Goal: Task Accomplishment & Management: Manage account settings

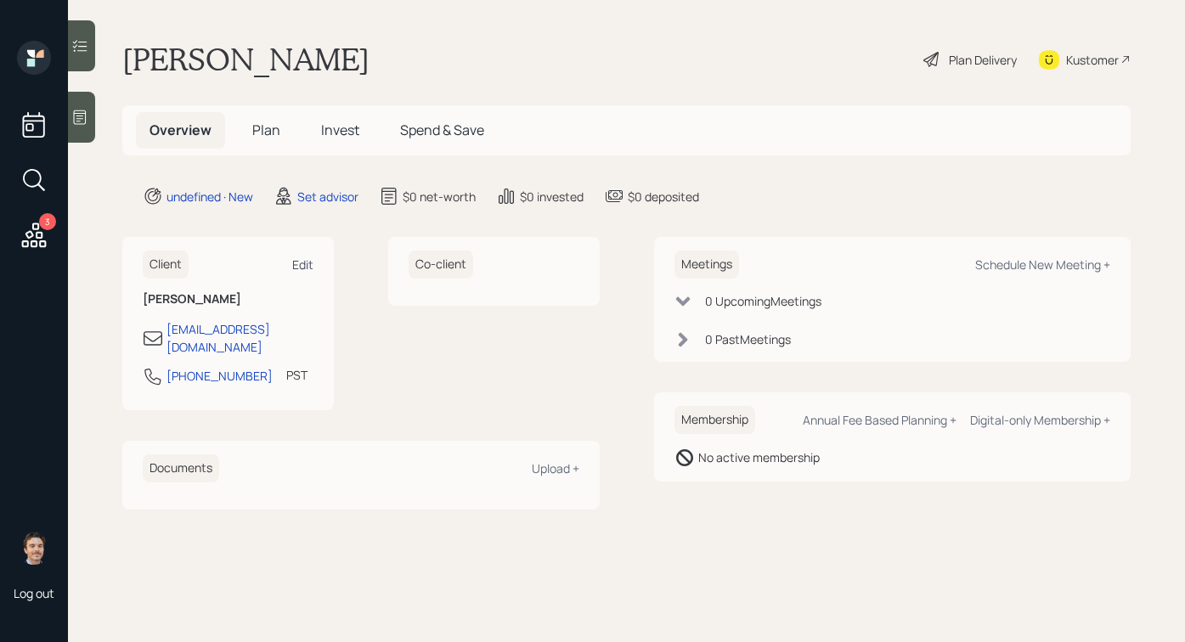
click at [310, 263] on div "Edit" at bounding box center [302, 265] width 21 height 16
select select "America/Los_Angeles"
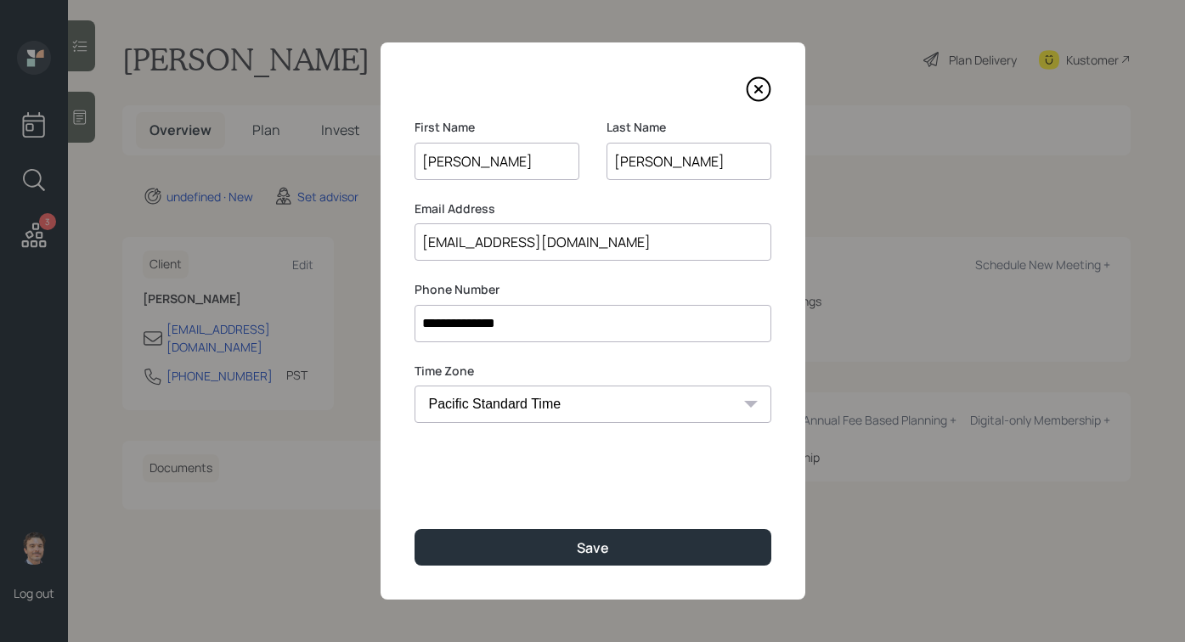
drag, startPoint x: 699, startPoint y: 240, endPoint x: 404, endPoint y: 244, distance: 295.7
click at [404, 244] on div "**********" at bounding box center [593, 320] width 425 height 557
type input "[EMAIL_ADDRESS][DOMAIN_NAME]"
click at [579, 205] on label "Email Address" at bounding box center [593, 209] width 357 height 17
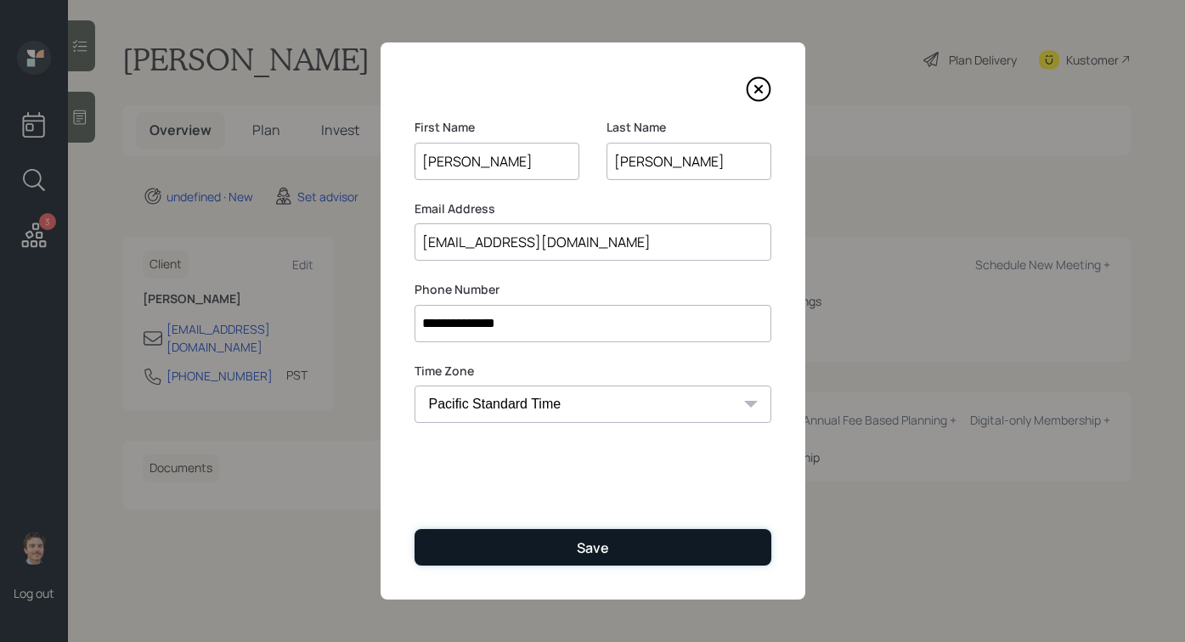
click at [590, 529] on button "Save" at bounding box center [593, 547] width 357 height 37
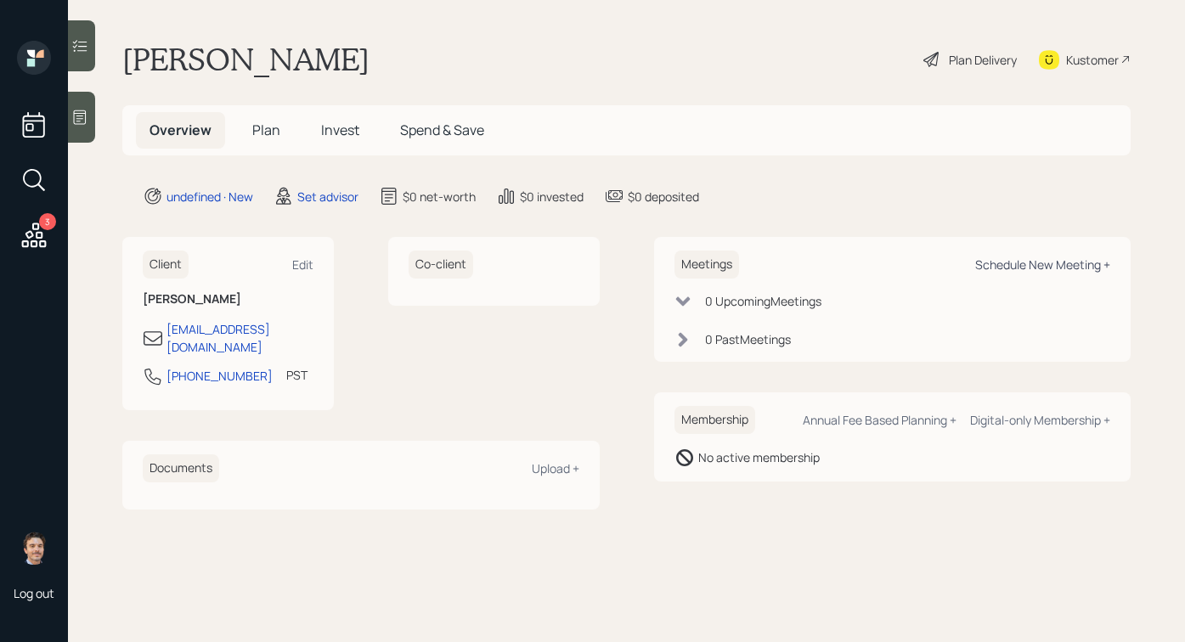
click at [999, 258] on div "Schedule New Meeting +" at bounding box center [1042, 265] width 135 height 16
select select "round-[PERSON_NAME]"
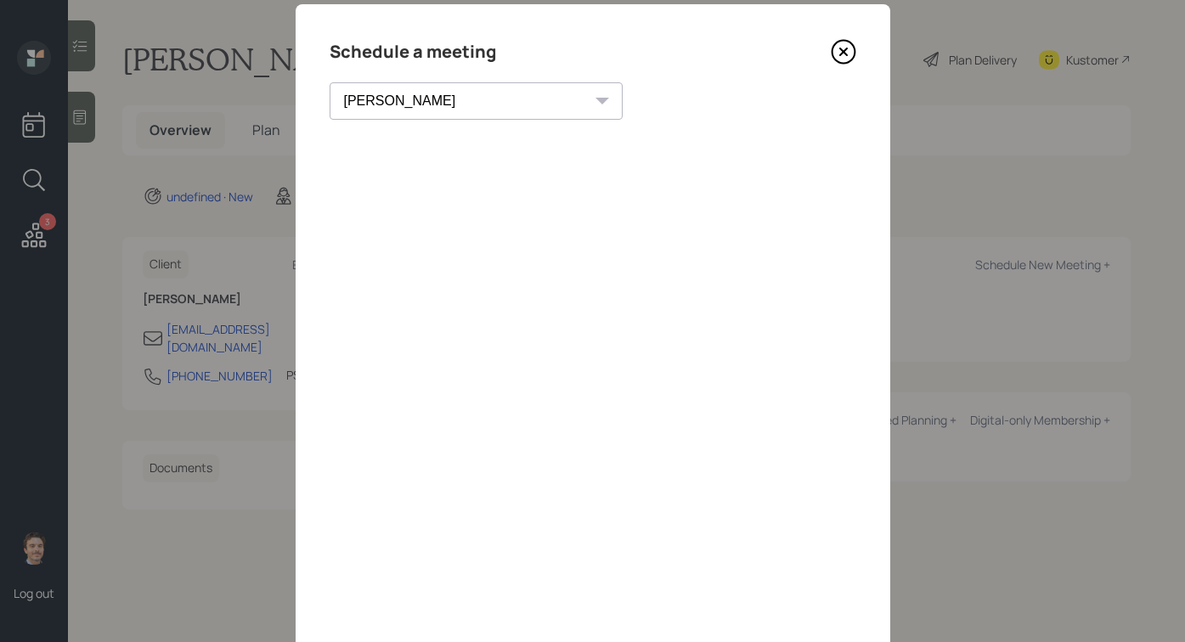
scroll to position [49, 0]
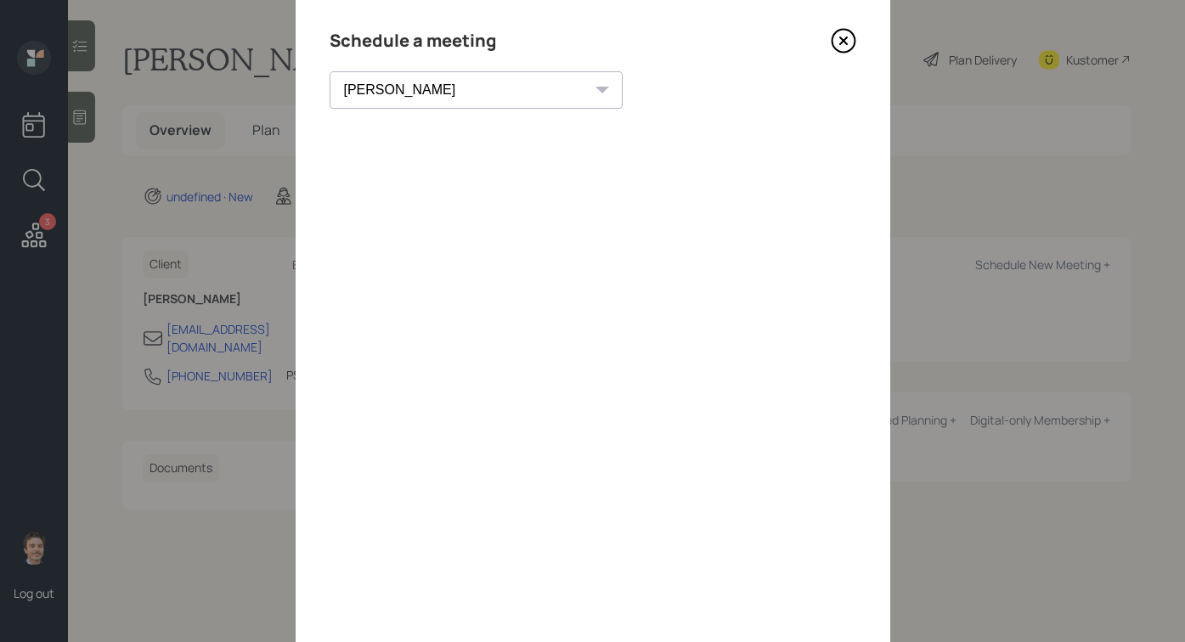
click at [845, 30] on icon at bounding box center [843, 41] width 23 height 23
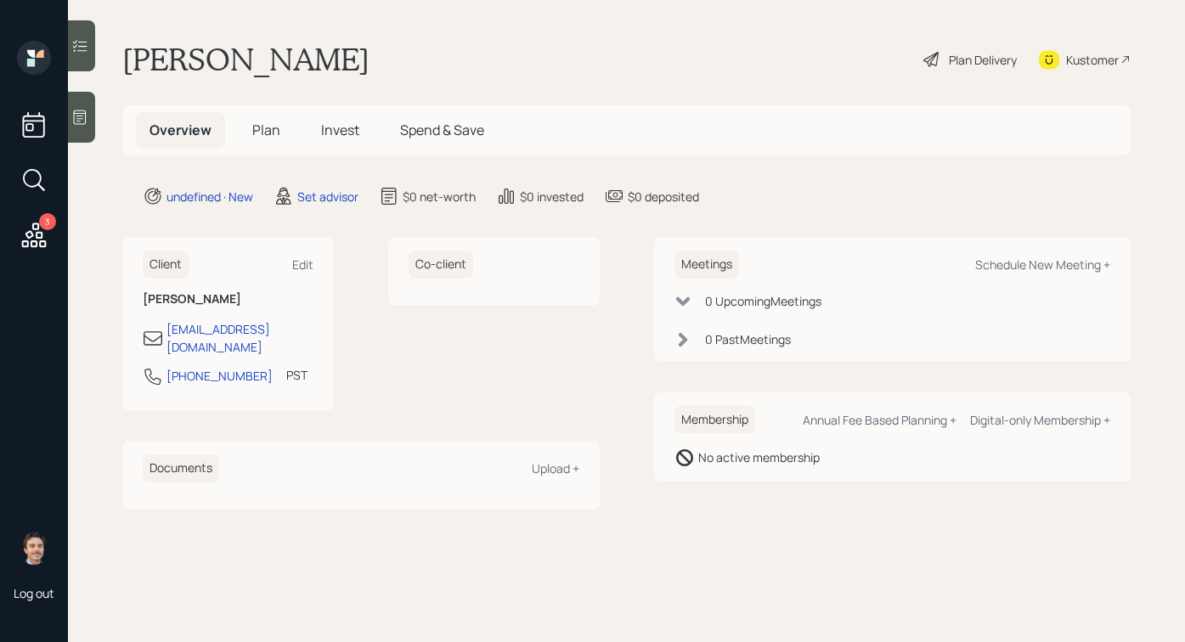
click at [88, 110] on div at bounding box center [81, 117] width 27 height 51
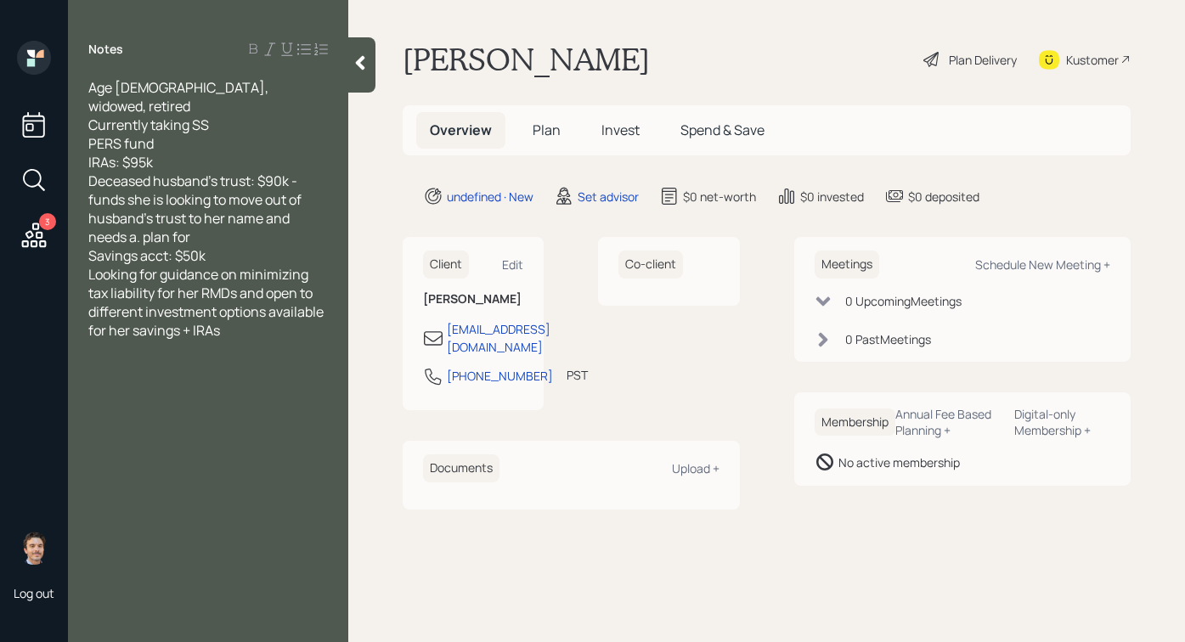
click at [286, 246] on div "Savings acct: $50k" at bounding box center [208, 255] width 240 height 19
click at [363, 76] on div at bounding box center [361, 64] width 27 height 55
